Goal: Task Accomplishment & Management: Manage account settings

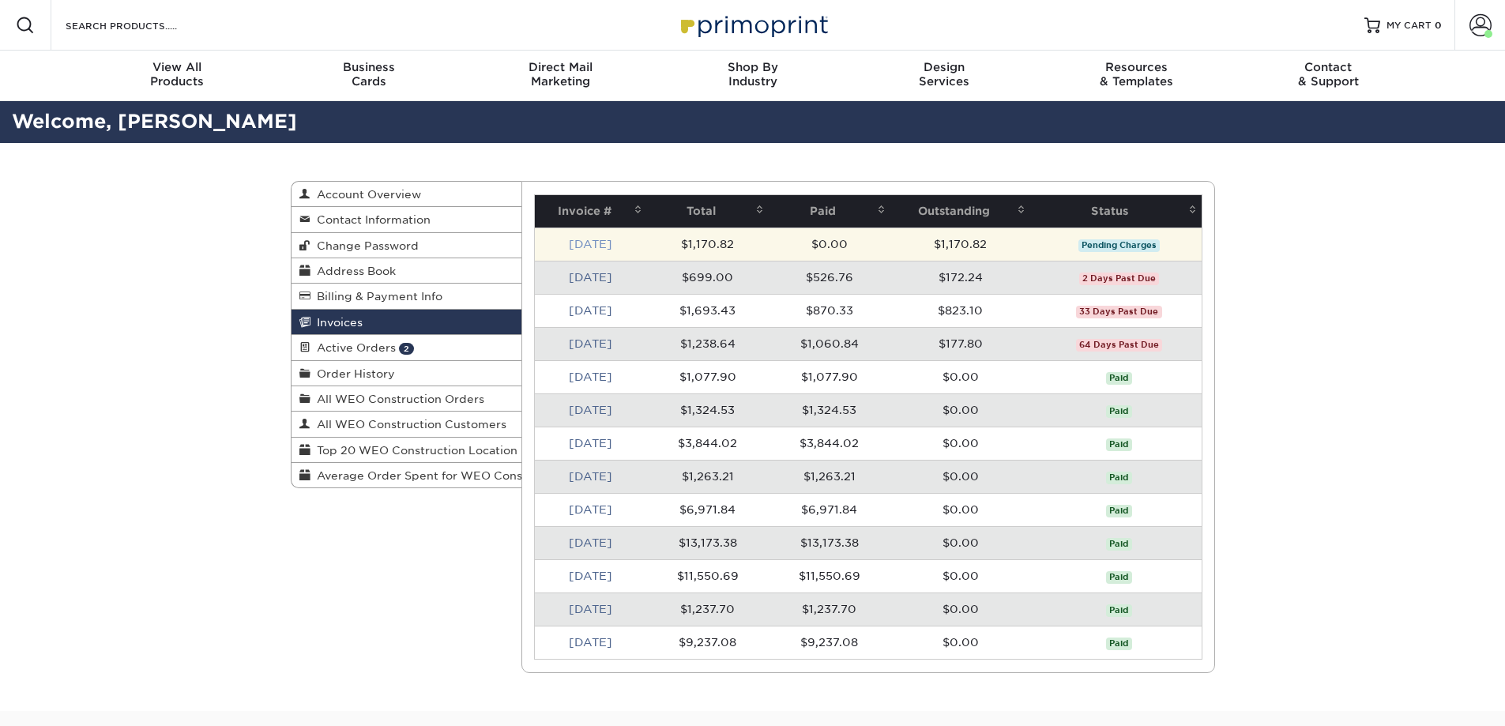
click at [597, 243] on link "[DATE]" at bounding box center [590, 244] width 43 height 13
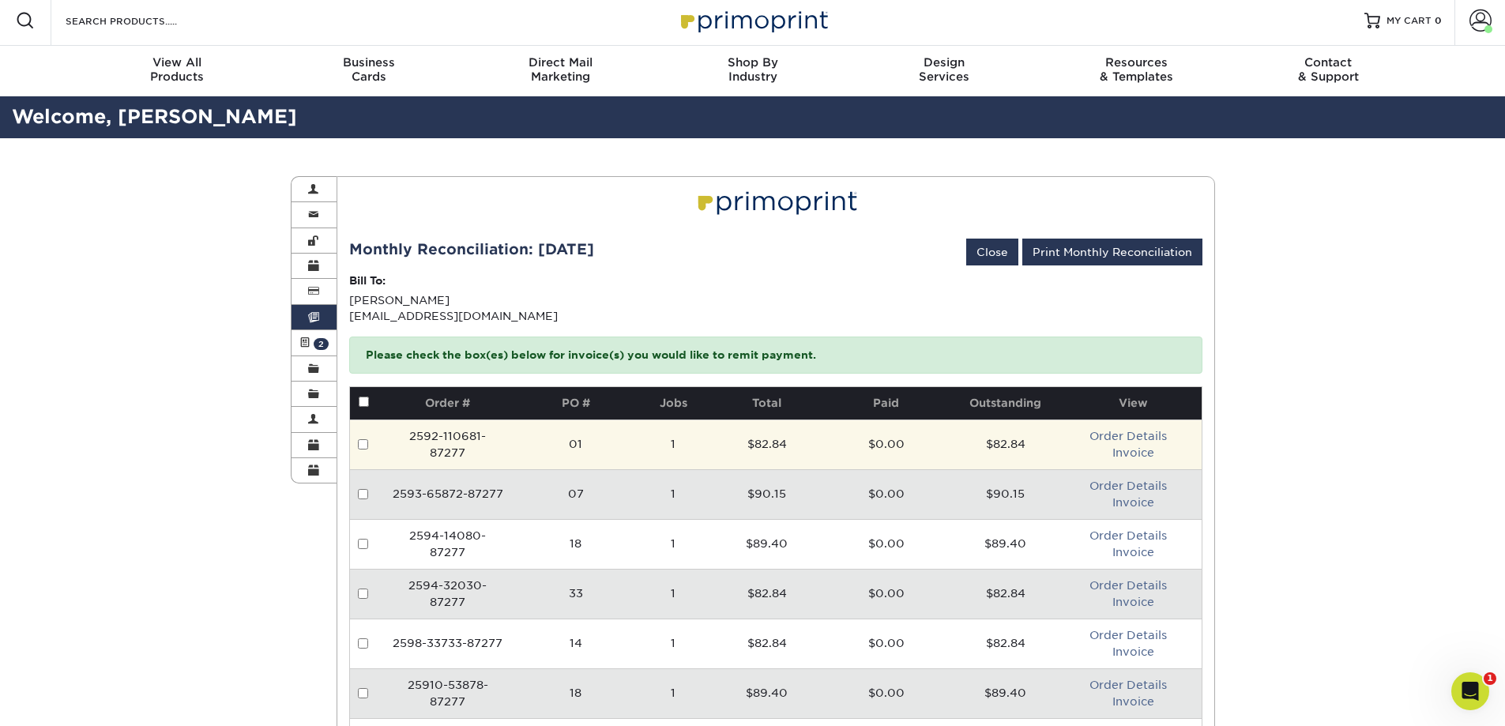
scroll to position [316, 0]
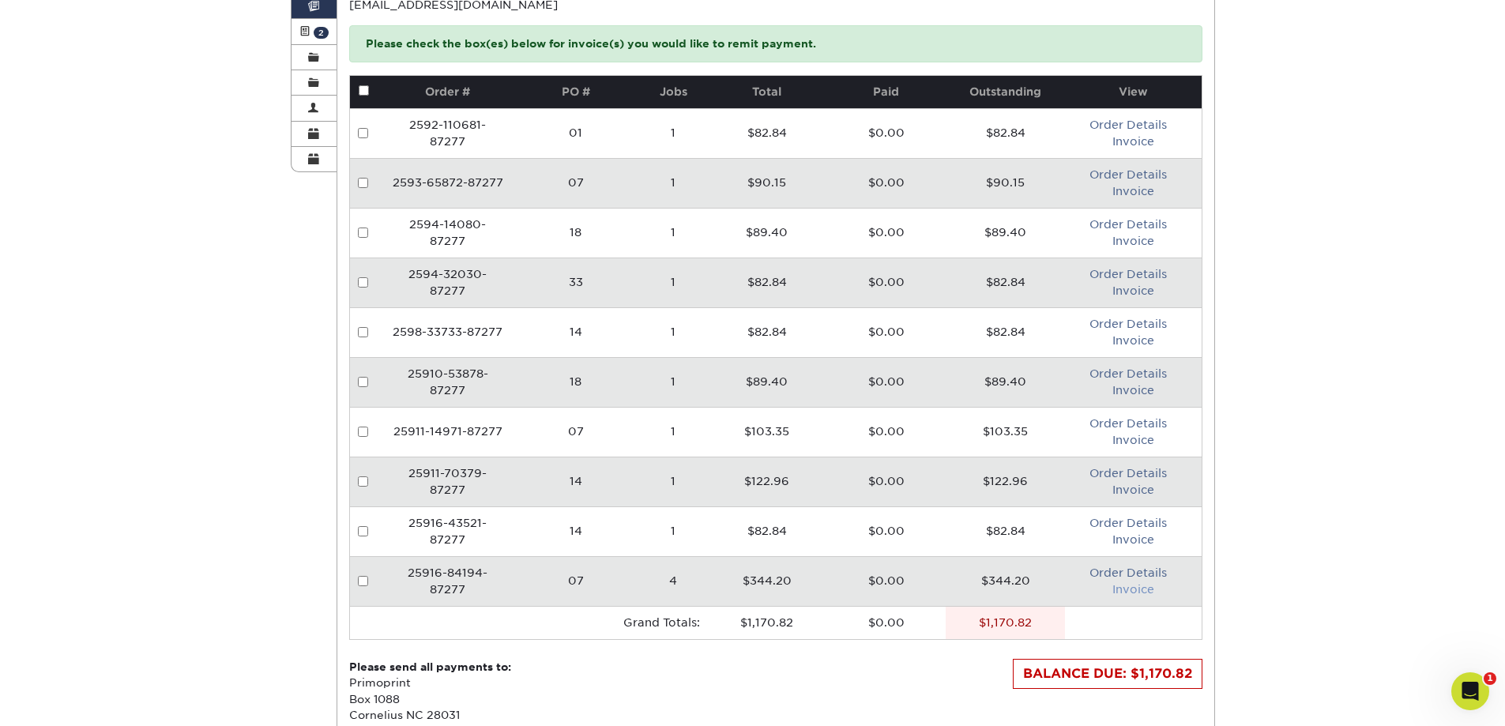
click at [1119, 590] on link "Invoice" at bounding box center [1133, 589] width 42 height 13
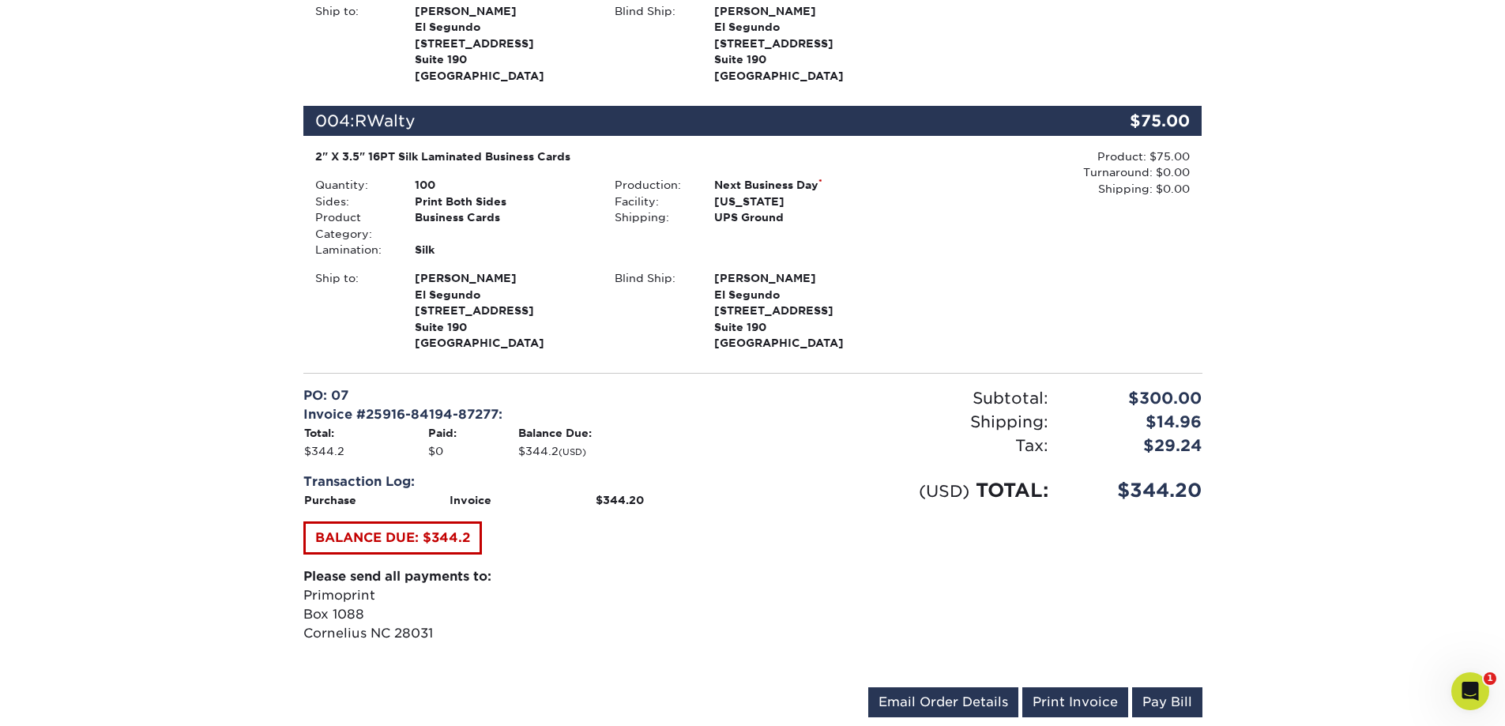
scroll to position [1106, 0]
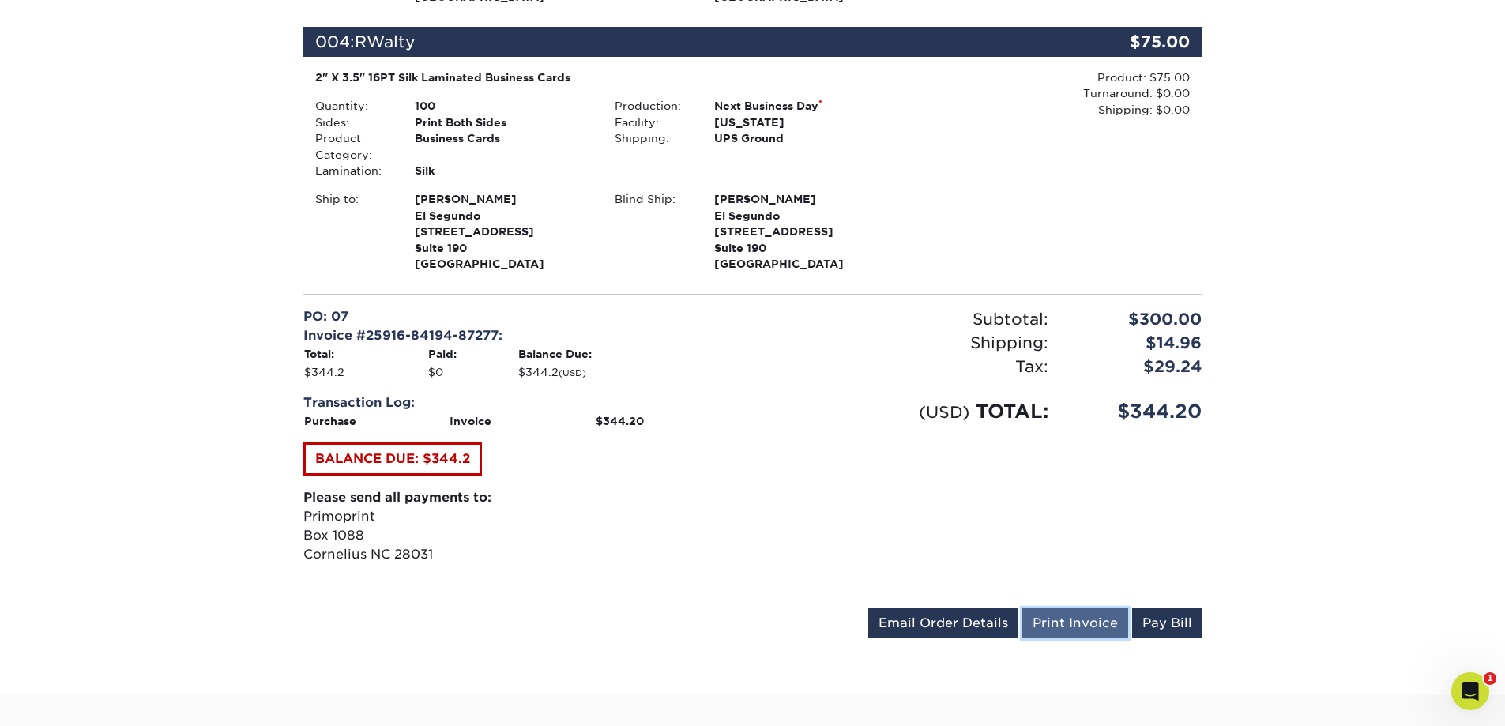
click at [1075, 618] on link "Print Invoice" at bounding box center [1075, 623] width 106 height 30
